Goal: Communication & Community: Answer question/provide support

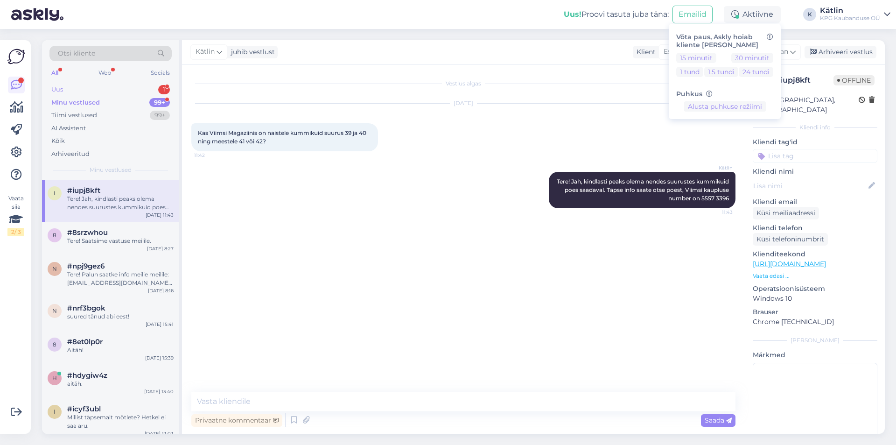
click at [85, 93] on div "Uus 1" at bounding box center [110, 89] width 122 height 13
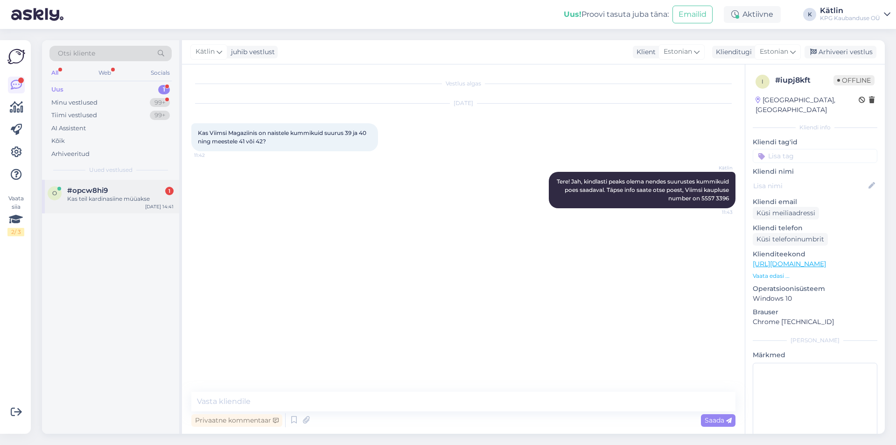
click at [126, 200] on div "Kas teil kardinasiine müüakse" at bounding box center [120, 199] width 106 height 8
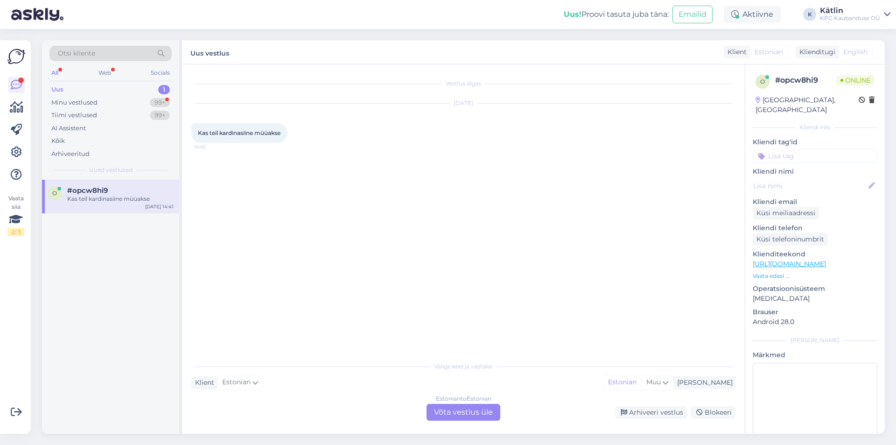
click at [443, 414] on div "Estonian to Estonian Võta vestlus üle" at bounding box center [464, 412] width 74 height 17
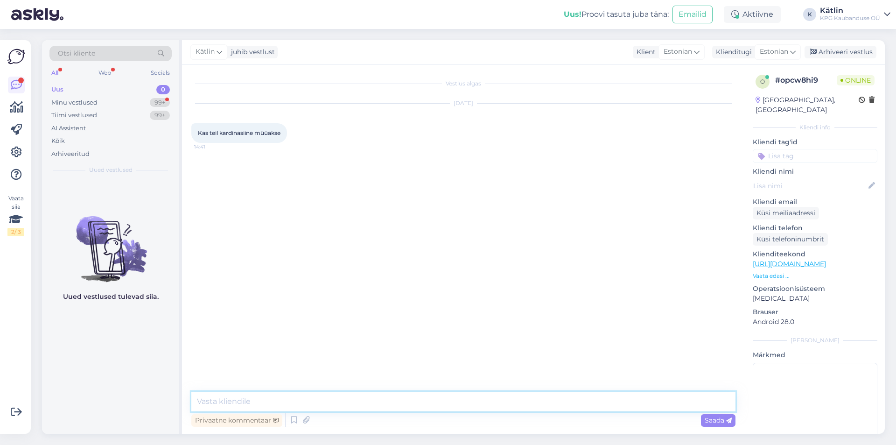
click at [394, 403] on textarea at bounding box center [463, 402] width 544 height 20
type textarea "Tere! Kahjuks ei ole."
click at [764, 12] on div "Aktiivne" at bounding box center [752, 14] width 57 height 17
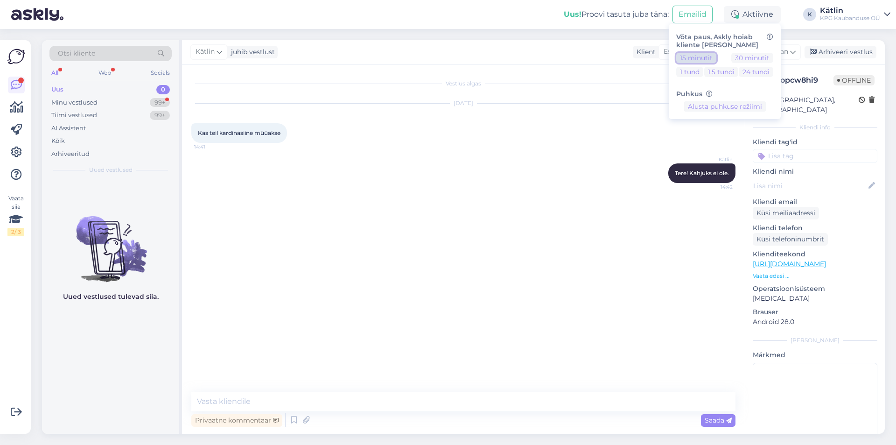
click at [691, 55] on button "15 minutit" at bounding box center [696, 58] width 40 height 10
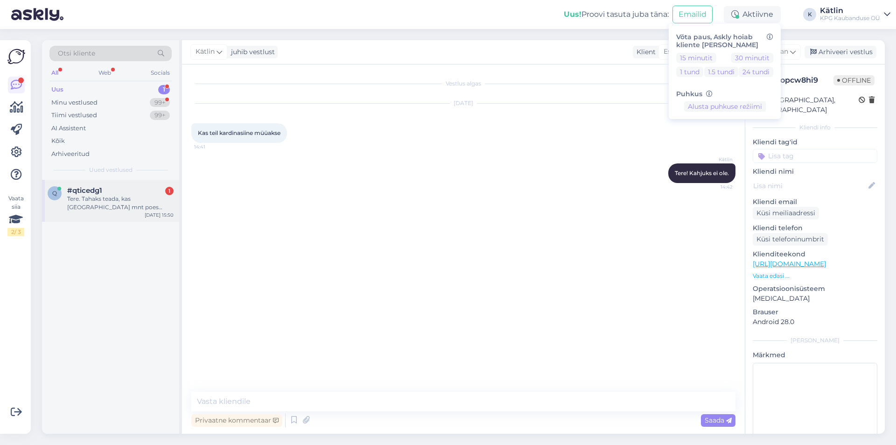
click at [118, 190] on div "#qticedg1 1" at bounding box center [120, 190] width 106 height 8
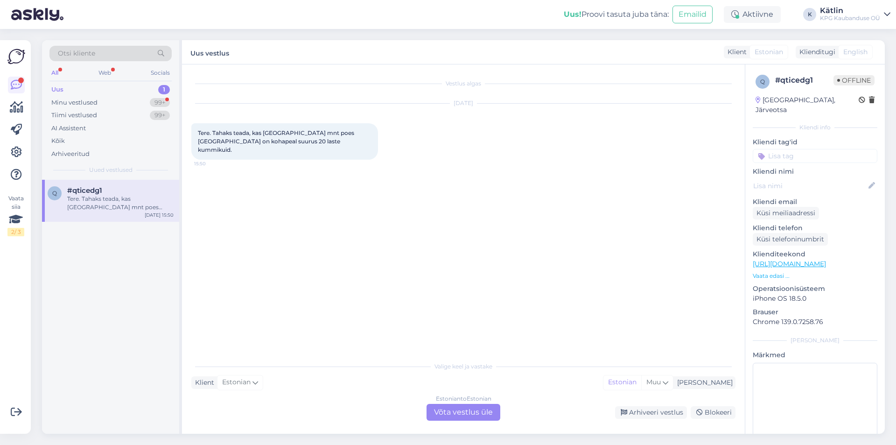
click at [457, 409] on div "Estonian to Estonian Võta vestlus üle" at bounding box center [464, 412] width 74 height 17
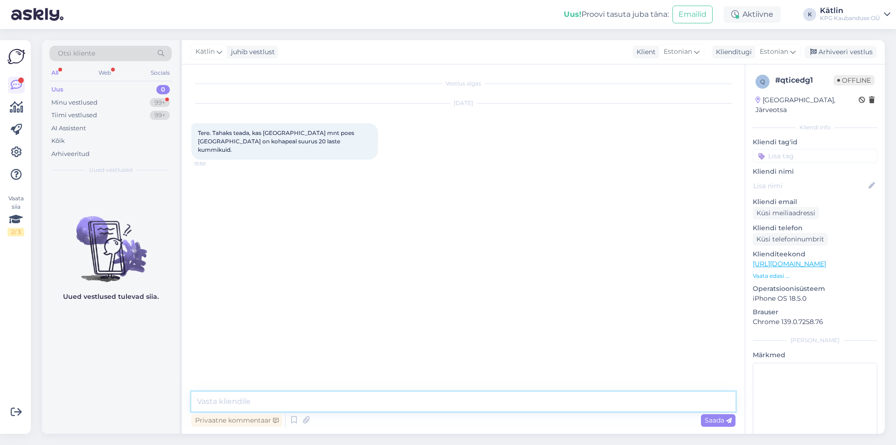
click at [453, 403] on textarea at bounding box center [463, 402] width 544 height 20
paste textarea "5552 0567"
type textarea "Tere! Palun helistage [PERSON_NAME] saate sealt kõige täpsema info, kaupluse nu…"
